Goal: Information Seeking & Learning: Learn about a topic

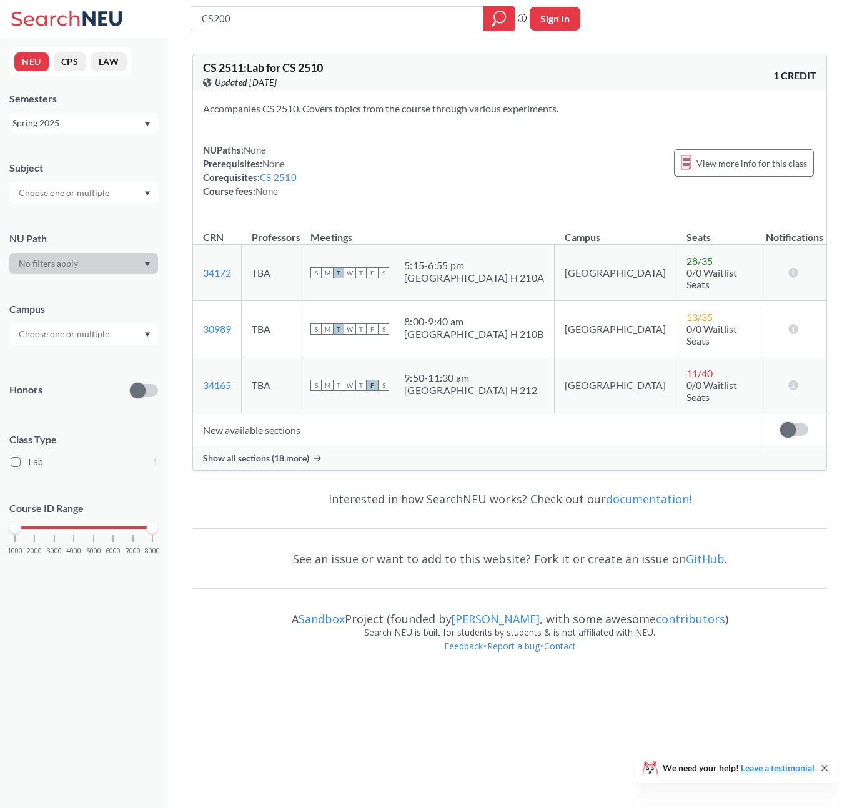
type input "CS2000"
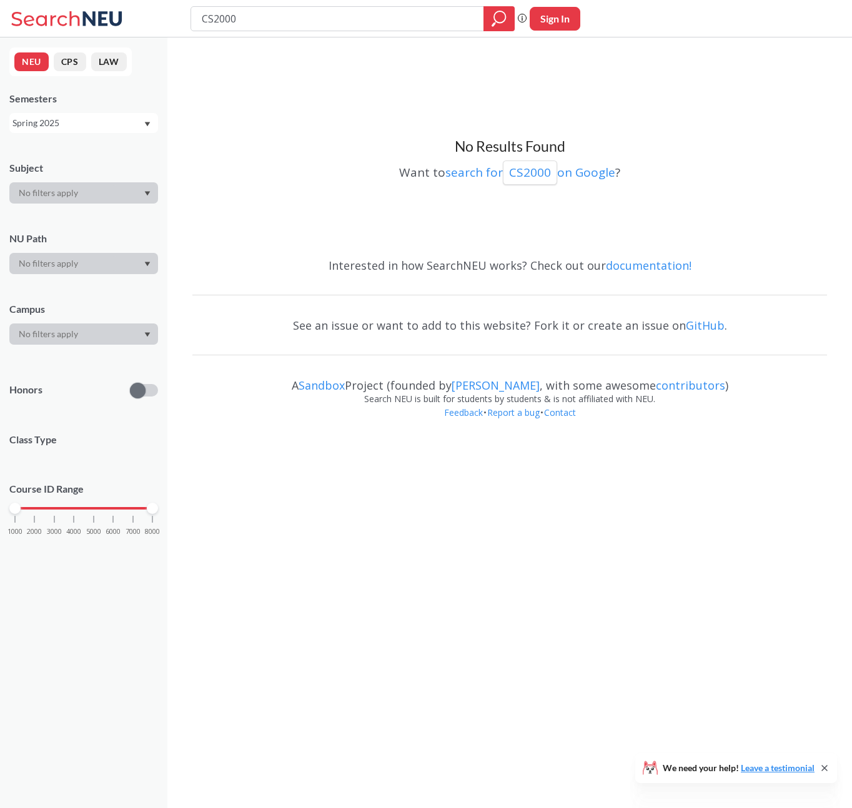
click at [47, 19] on icon at bounding box center [69, 18] width 116 height 25
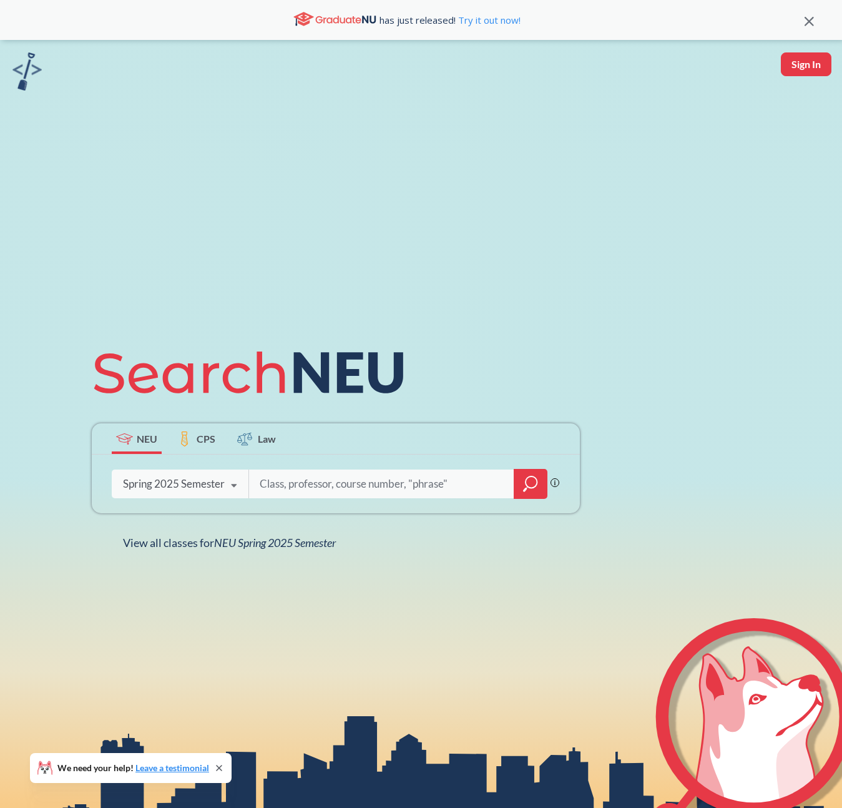
click at [322, 485] on input "search" at bounding box center [382, 484] width 247 height 26
click at [222, 481] on div "Spring 2025 Semester" at bounding box center [174, 484] width 102 height 14
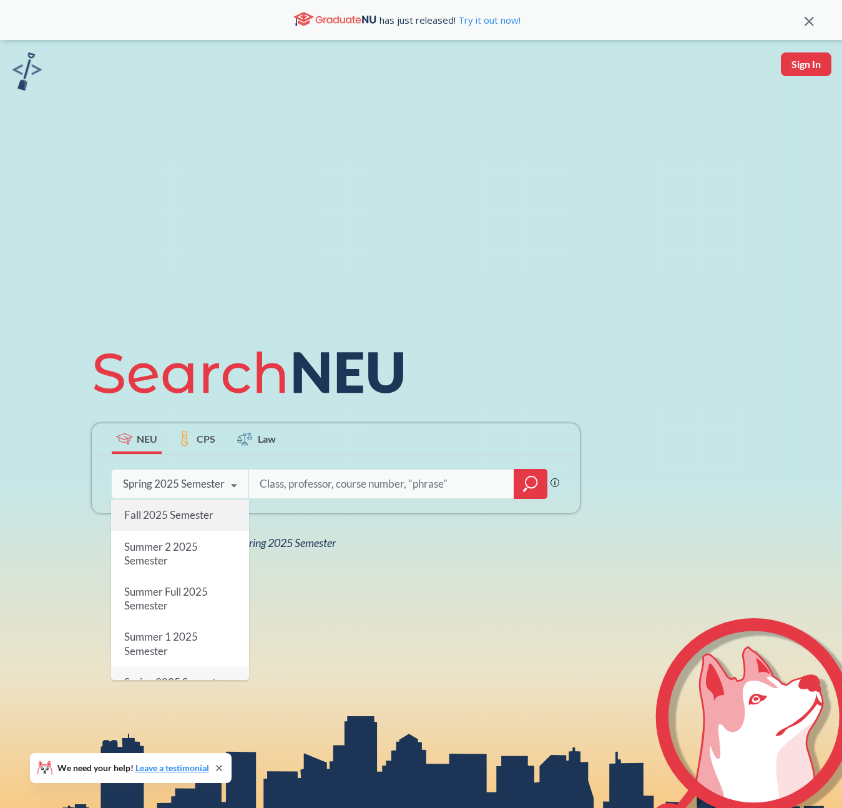
click at [205, 522] on div "Fall 2025 Semester" at bounding box center [180, 515] width 138 height 31
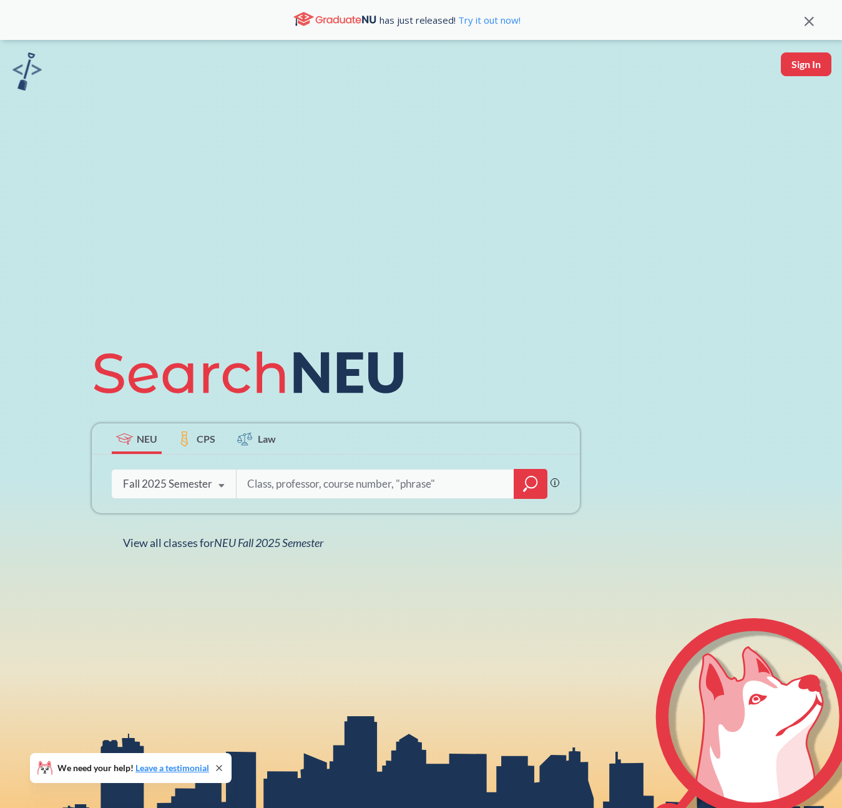
click at [289, 490] on input "search" at bounding box center [376, 484] width 260 height 26
type input "cs2100"
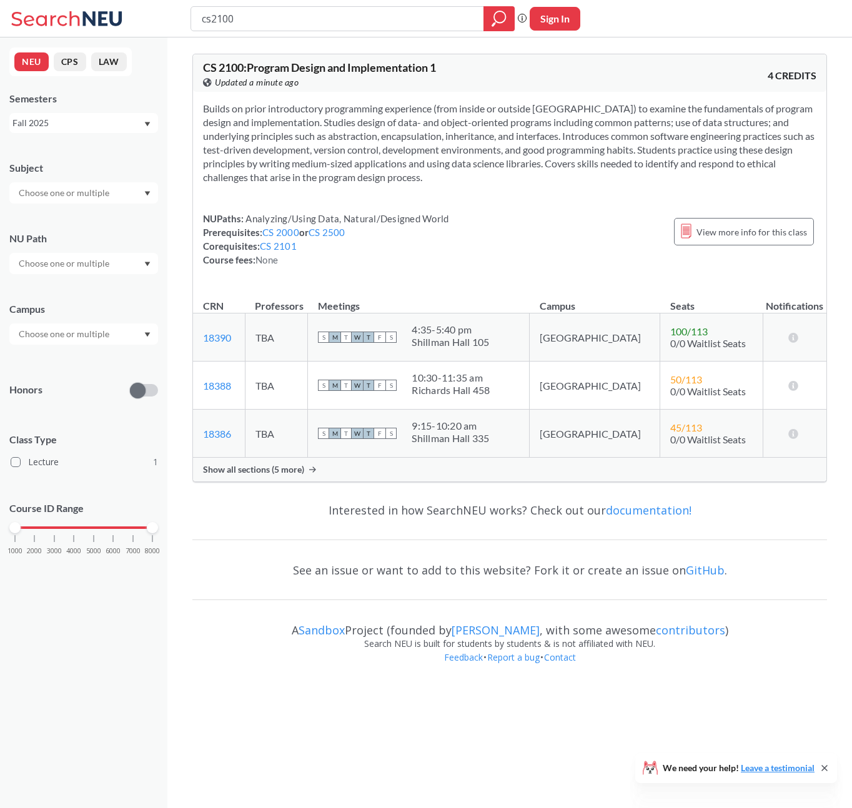
click at [266, 473] on span "Show all sections (5 more)" at bounding box center [253, 469] width 101 height 11
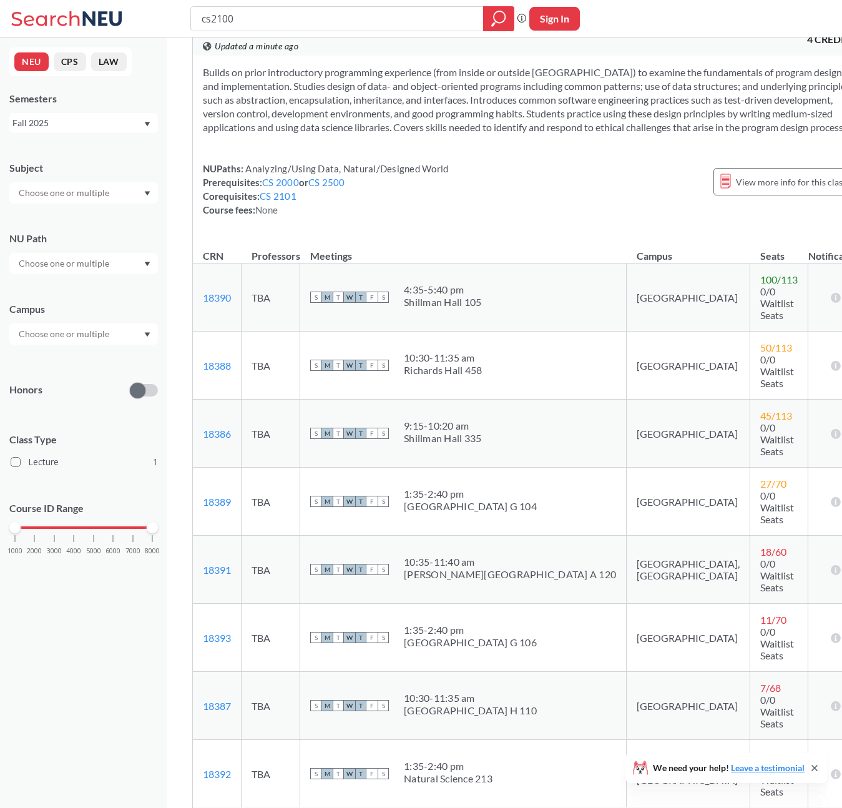
scroll to position [115, 0]
